Goal: Information Seeking & Learning: Understand process/instructions

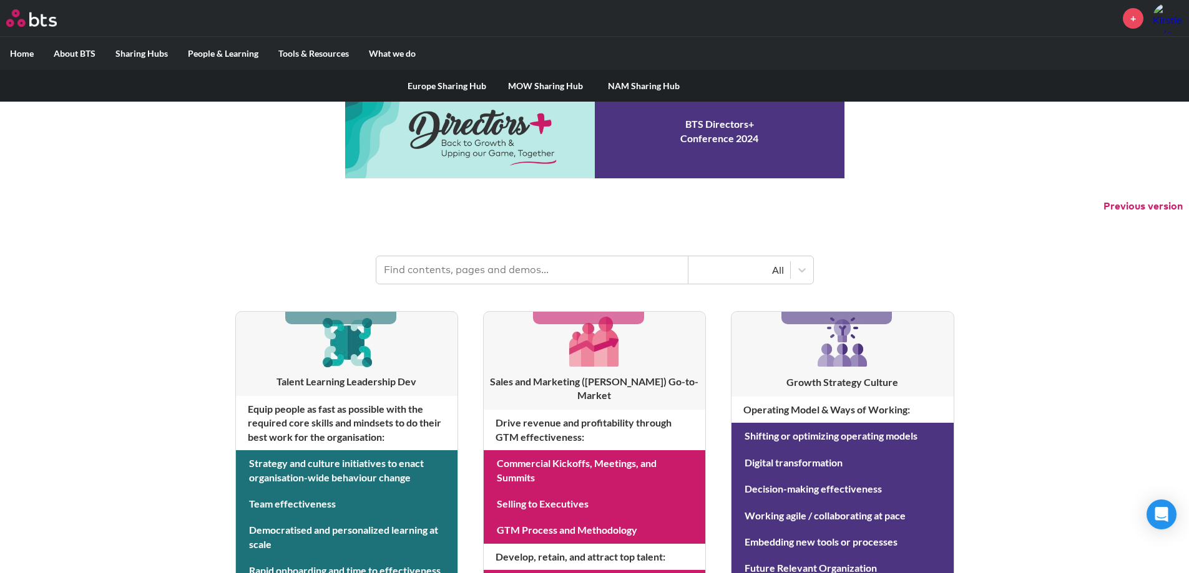
click at [538, 84] on link "MOW Sharing Hub" at bounding box center [545, 86] width 99 height 32
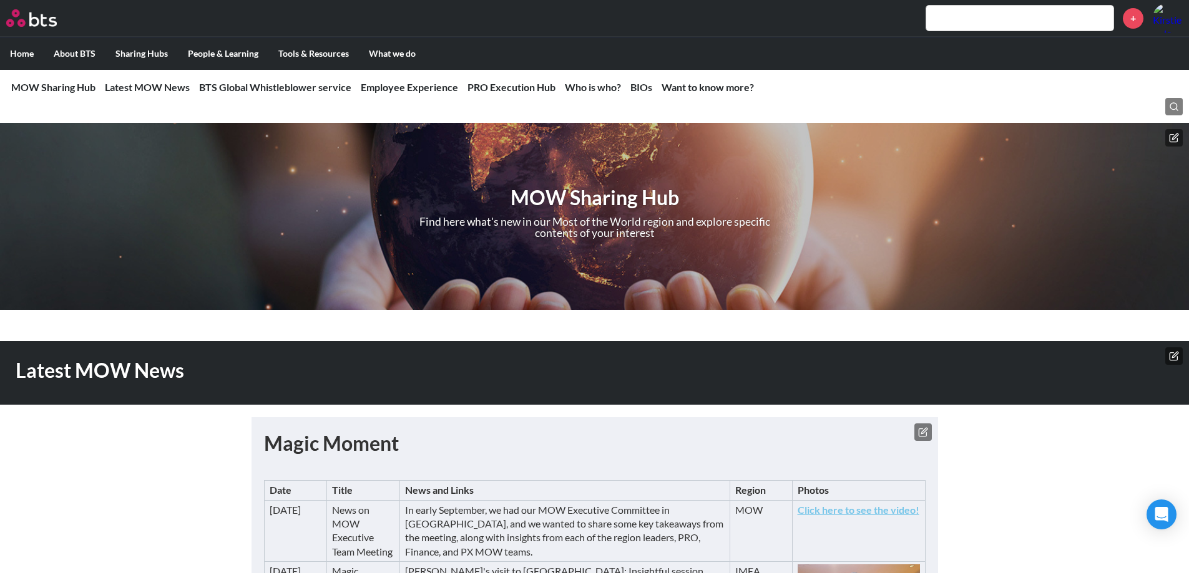
click at [404, 87] on link "Employee Experience" at bounding box center [409, 87] width 97 height 12
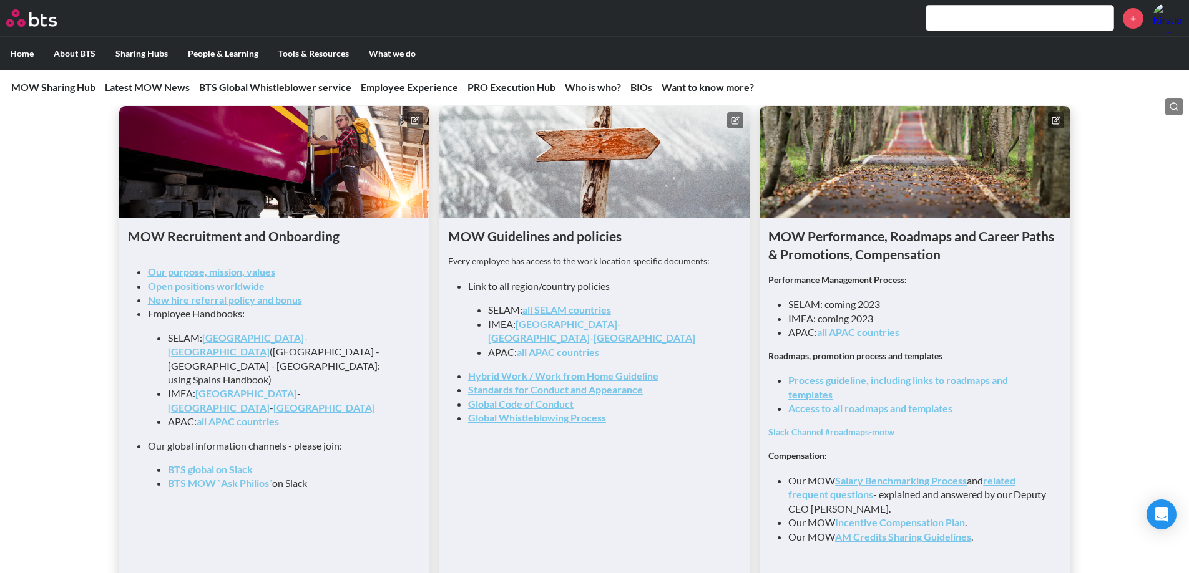
scroll to position [1233, 0]
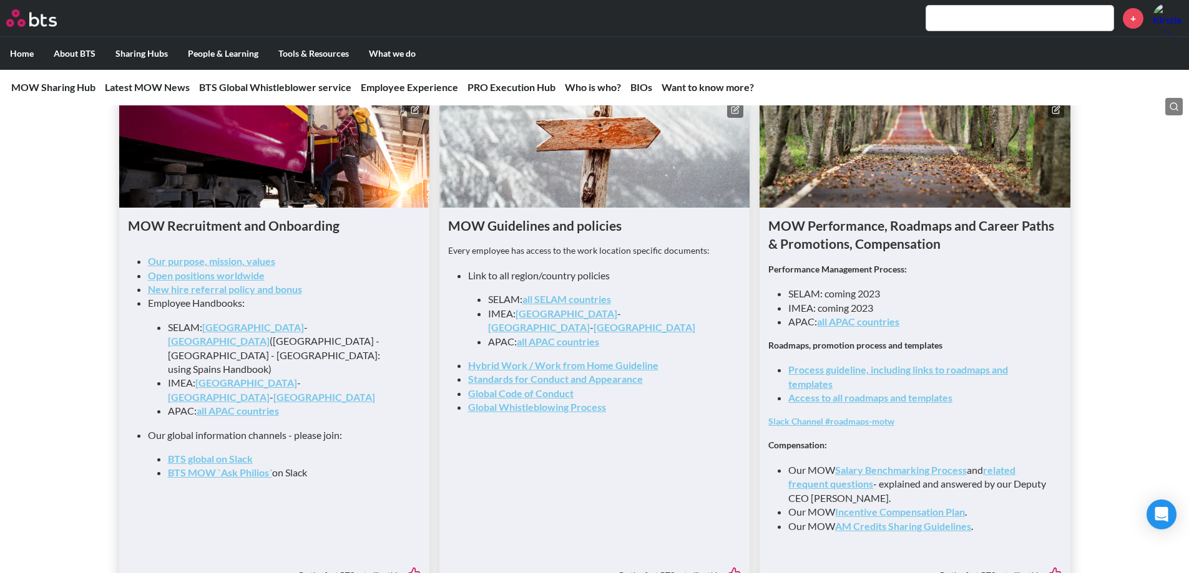
click at [890, 379] on link "Process guideline, including links to roadmaps and templates" at bounding box center [898, 377] width 220 height 26
